Goal: Task Accomplishment & Management: Use online tool/utility

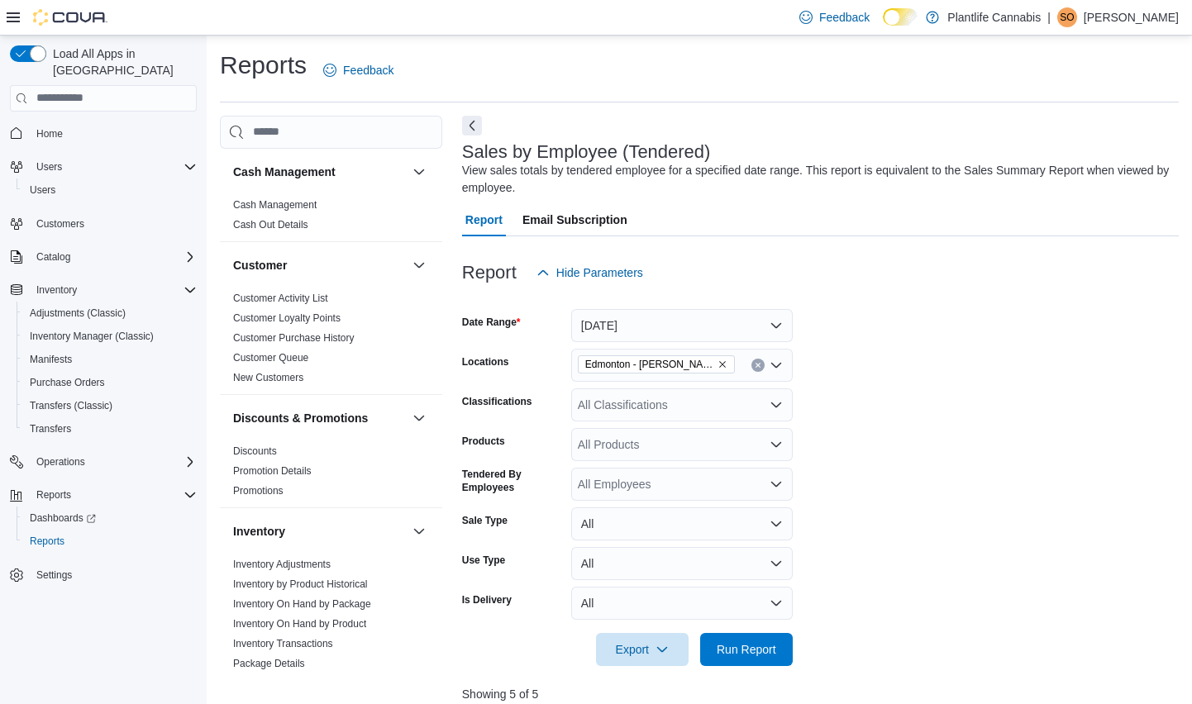
scroll to position [725, 0]
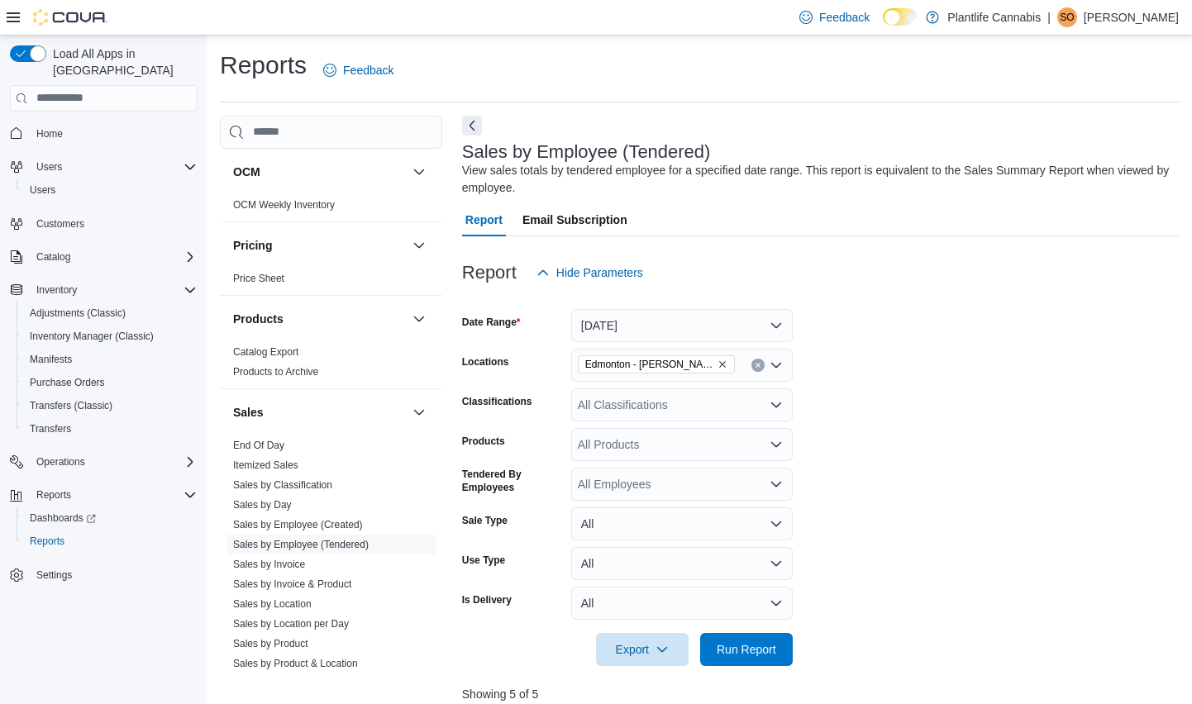
click at [12, 20] on icon at bounding box center [13, 17] width 13 height 10
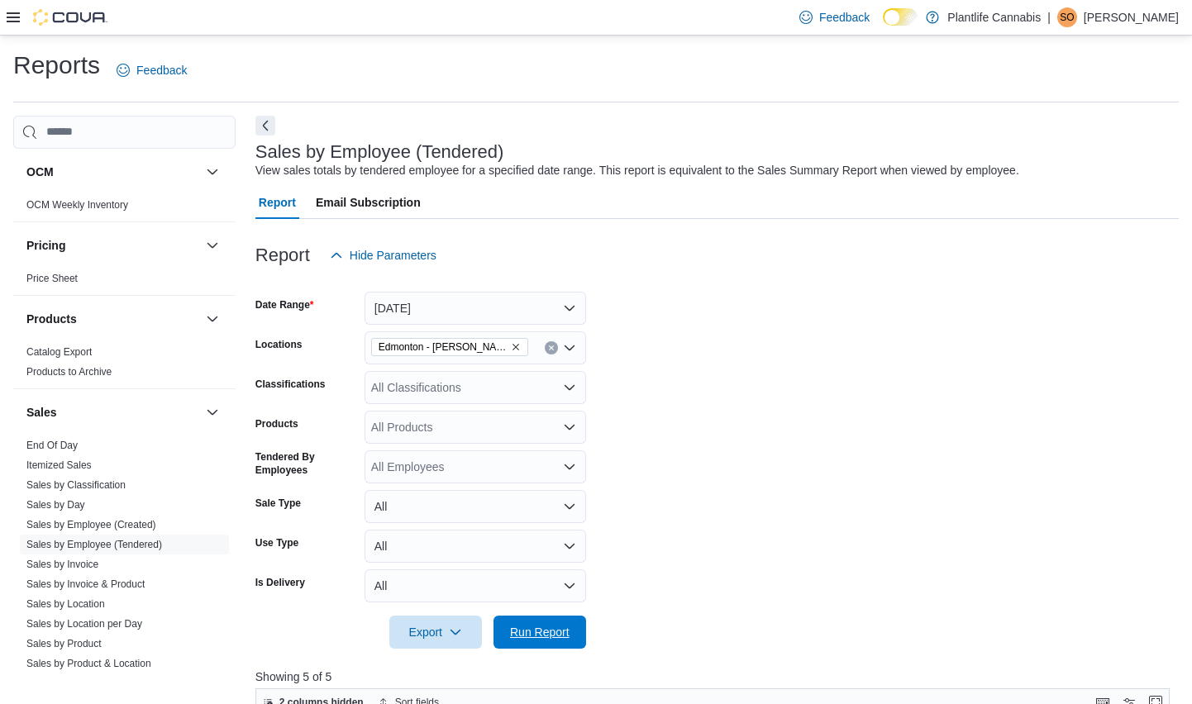
drag, startPoint x: 555, startPoint y: 637, endPoint x: 647, endPoint y: 548, distance: 127.5
click at [555, 635] on span "Run Report" at bounding box center [540, 632] width 60 height 17
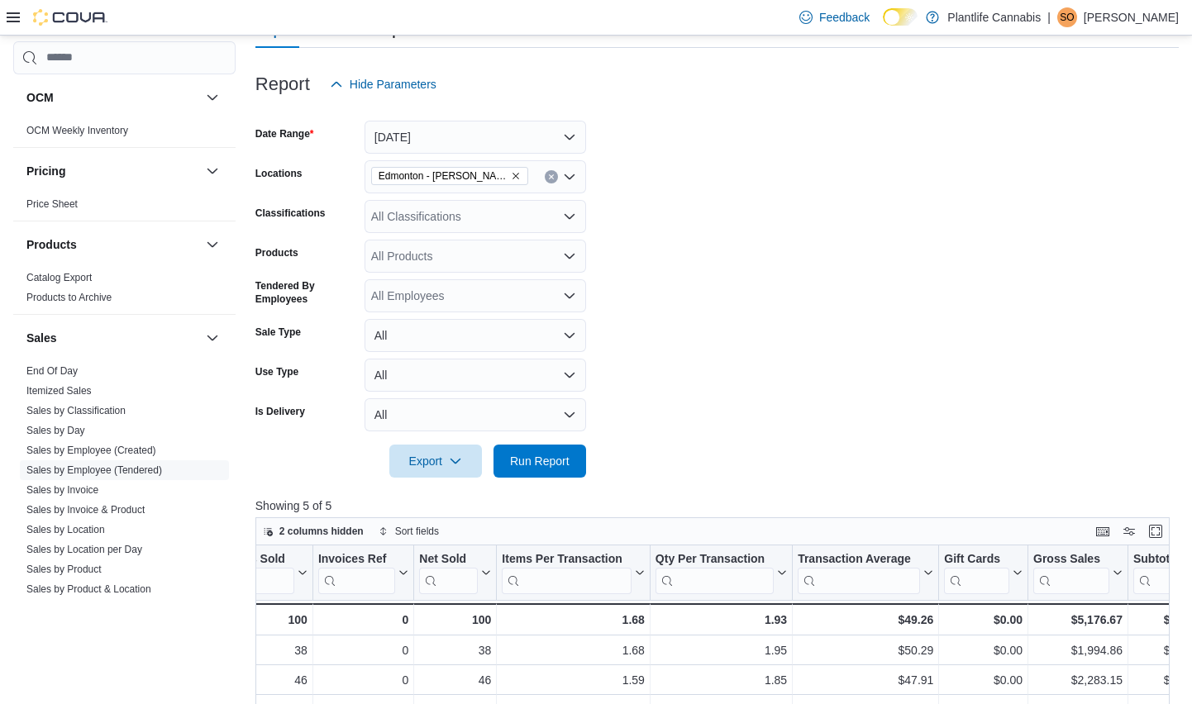
scroll to position [169, 0]
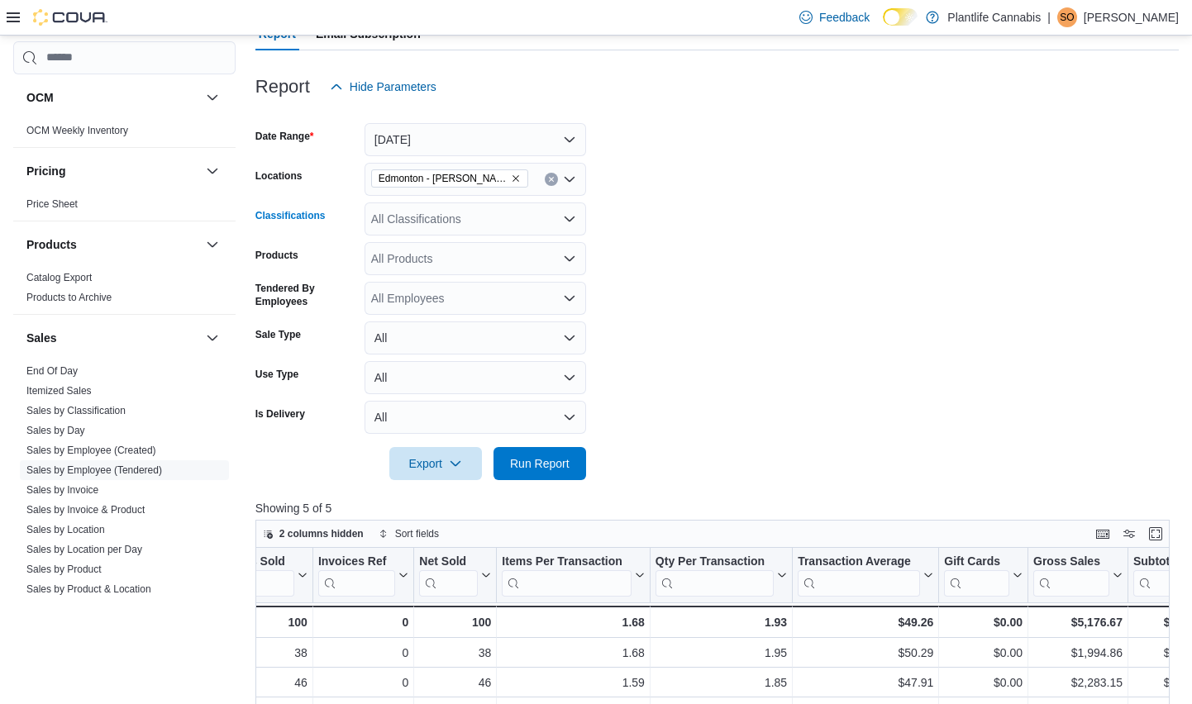
click at [474, 219] on div "All Classifications" at bounding box center [476, 219] width 222 height 33
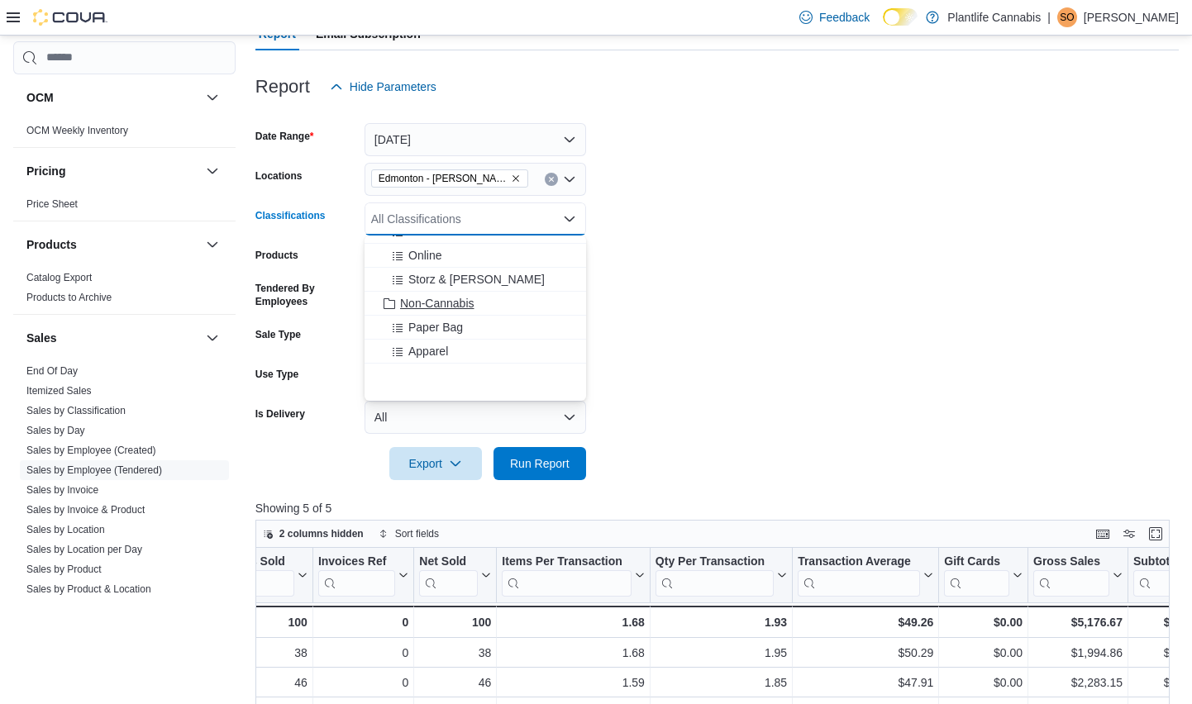
scroll to position [187, 0]
click at [458, 300] on span "Accessory Group" at bounding box center [444, 300] width 88 height 17
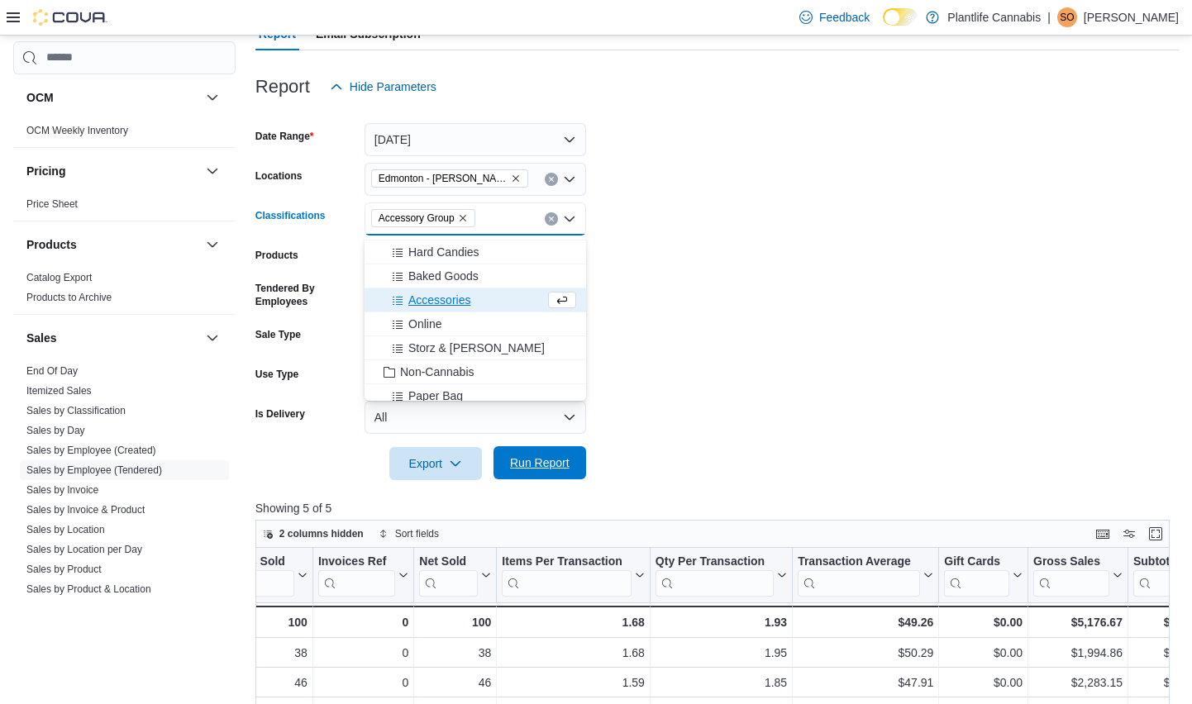
drag, startPoint x: 661, startPoint y: 382, endPoint x: 554, endPoint y: 446, distance: 125.3
click at [661, 383] on form "Date Range [DATE] Locations [GEOGRAPHIC_DATA] - [GEOGRAPHIC_DATA][PERSON_NAME] …" at bounding box center [716, 291] width 923 height 377
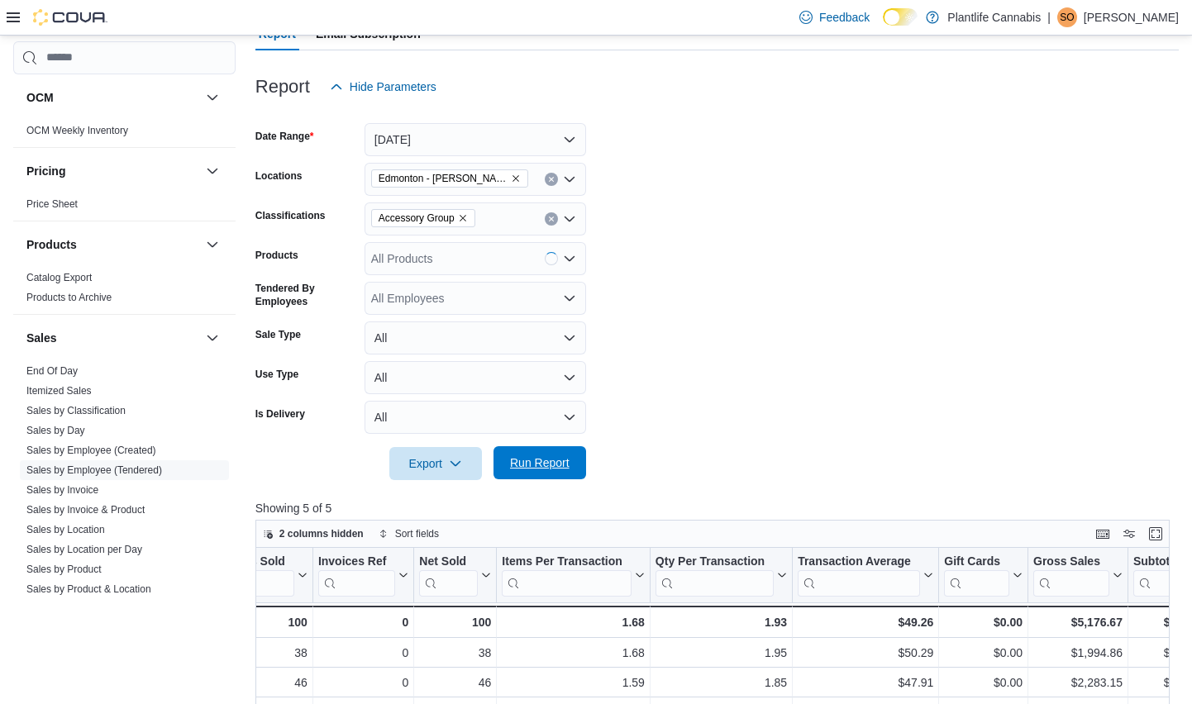
click at [543, 458] on span "Run Report" at bounding box center [540, 463] width 60 height 17
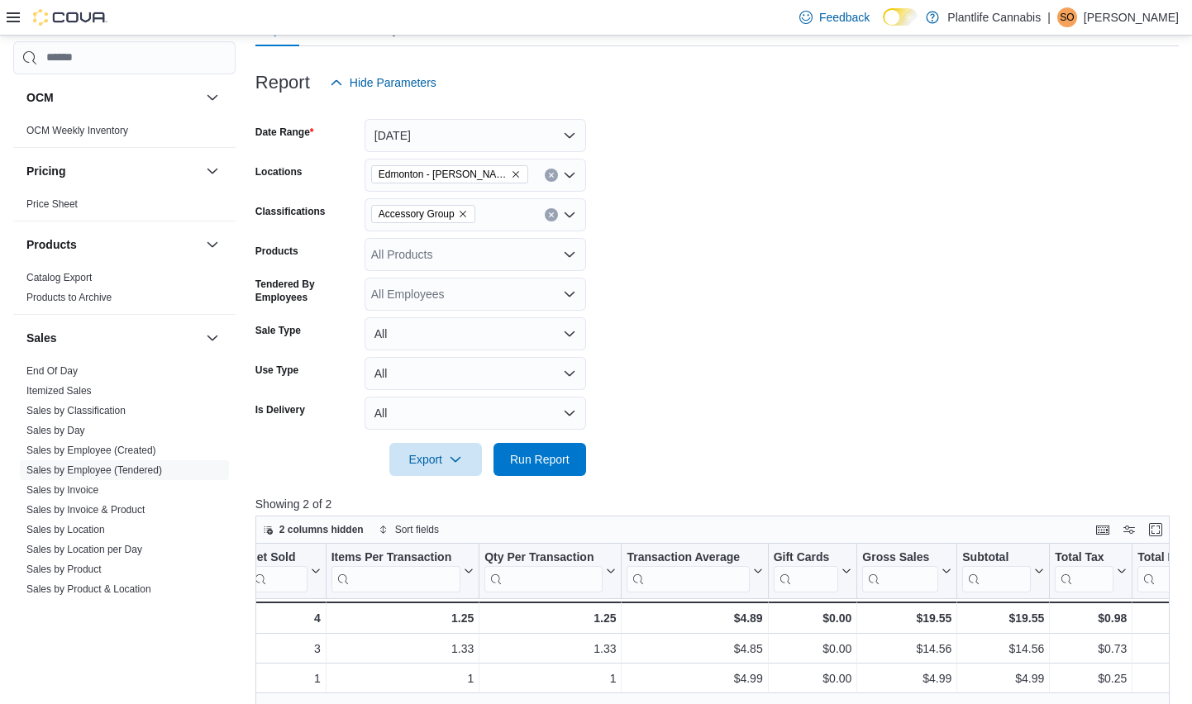
scroll to position [174, 0]
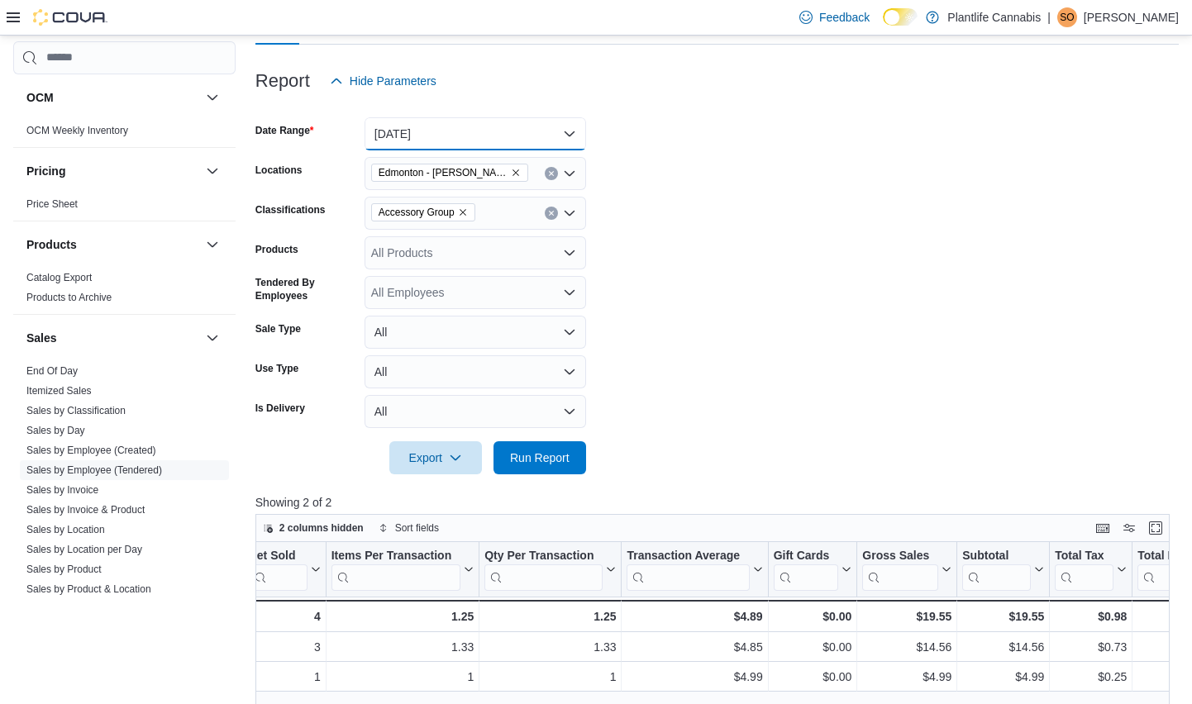
click at [473, 140] on button "[DATE]" at bounding box center [476, 133] width 222 height 33
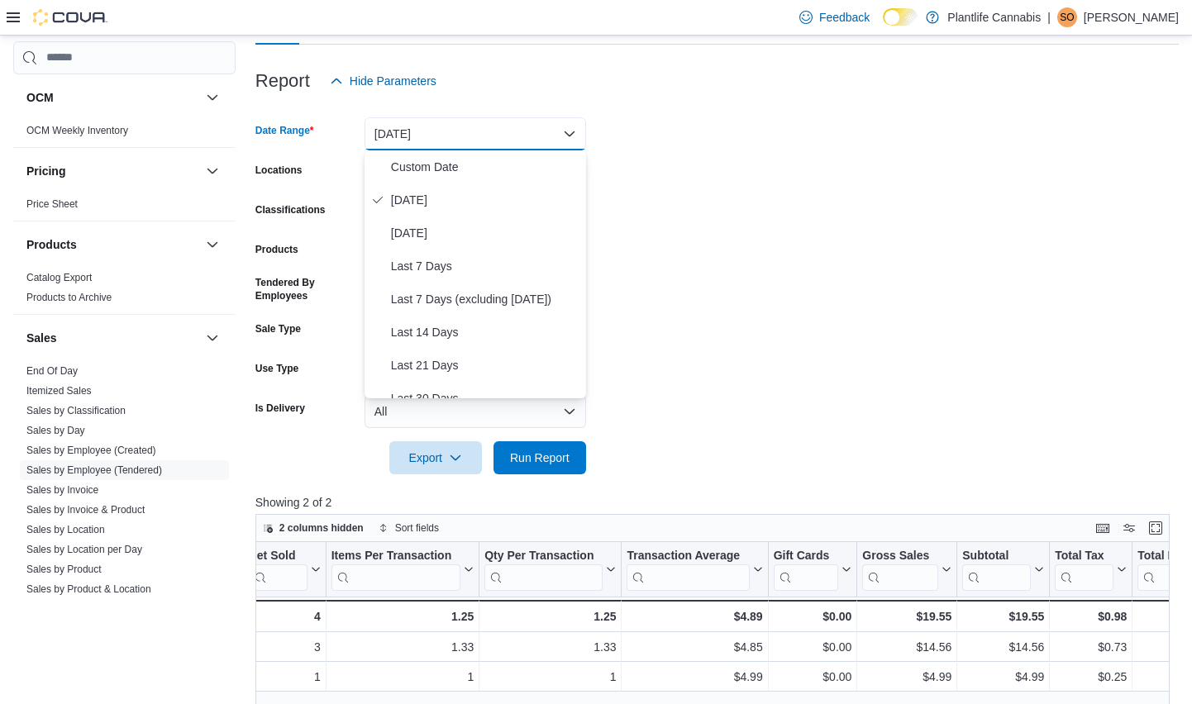
click at [418, 204] on span "[DATE]" at bounding box center [485, 200] width 189 height 20
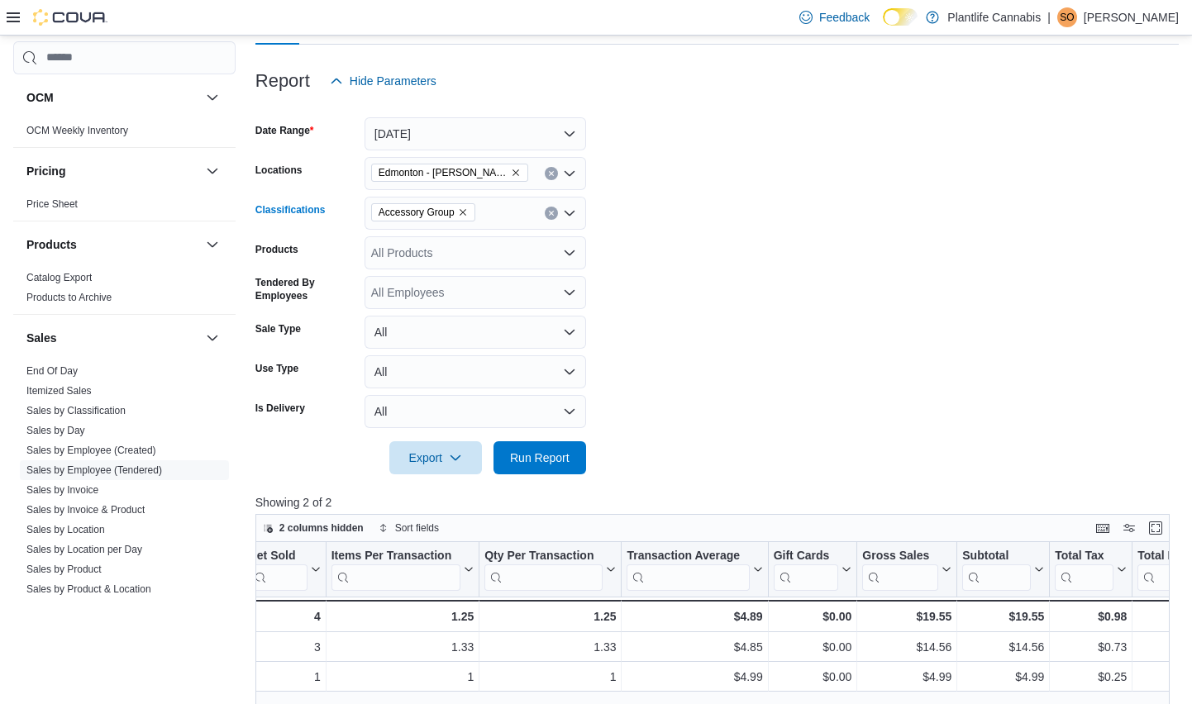
click at [466, 211] on icon "Remove Accessory Group from selection in this group" at bounding box center [463, 212] width 7 height 7
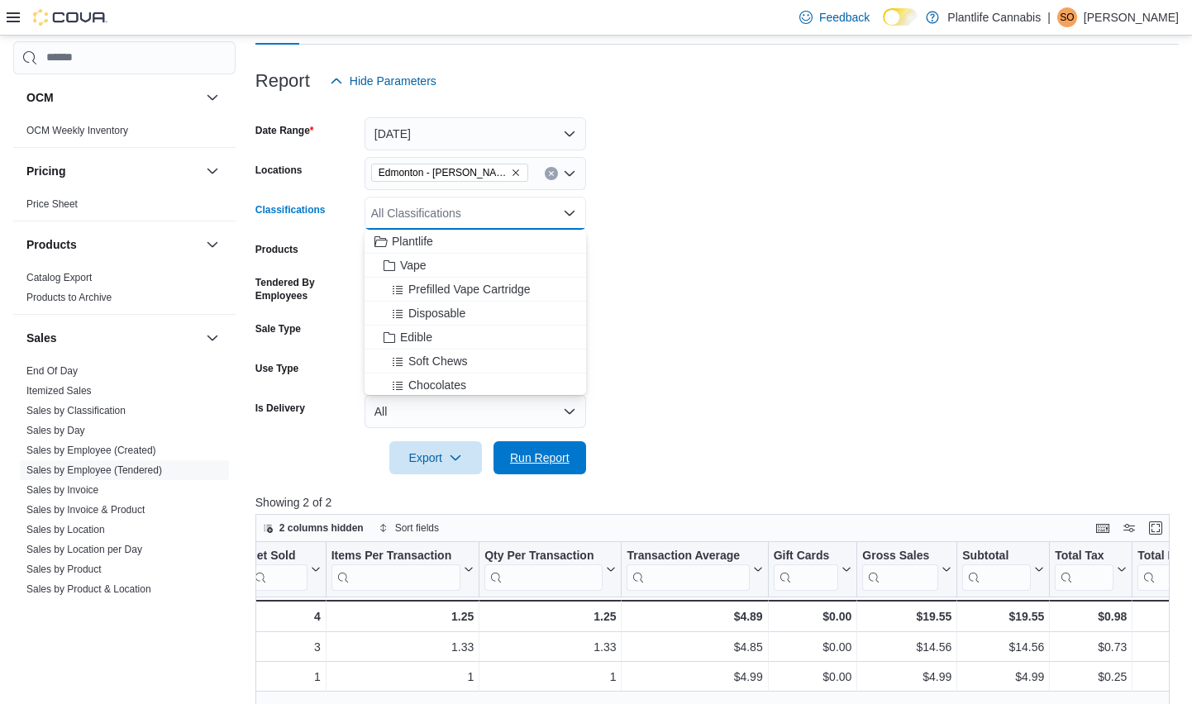
drag, startPoint x: 526, startPoint y: 460, endPoint x: 594, endPoint y: 413, distance: 83.2
click at [526, 460] on span "Run Report" at bounding box center [540, 458] width 60 height 17
